Goal: Task Accomplishment & Management: Complete application form

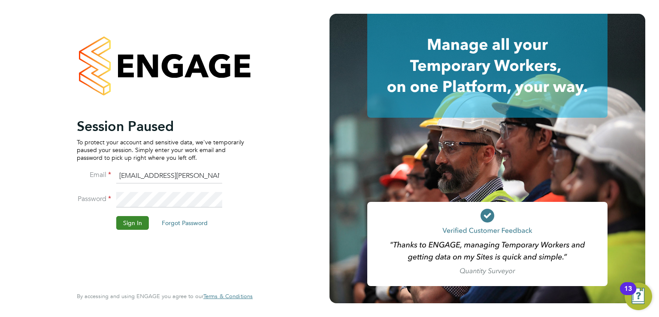
drag, startPoint x: 115, startPoint y: 226, endPoint x: 119, endPoint y: 224, distance: 4.8
click at [116, 226] on li "Sign In Forgot Password" at bounding box center [160, 227] width 167 height 22
click at [130, 223] on button "Sign In" at bounding box center [132, 223] width 33 height 14
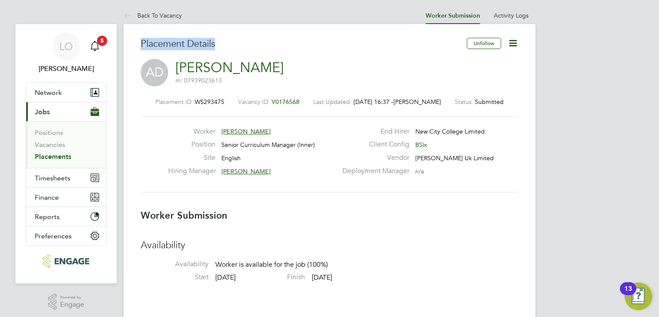
drag, startPoint x: 141, startPoint y: 43, endPoint x: 220, endPoint y: 42, distance: 78.9
click at [220, 42] on h3 "Placement Details" at bounding box center [301, 44] width 320 height 12
